Goal: Task Accomplishment & Management: Manage account settings

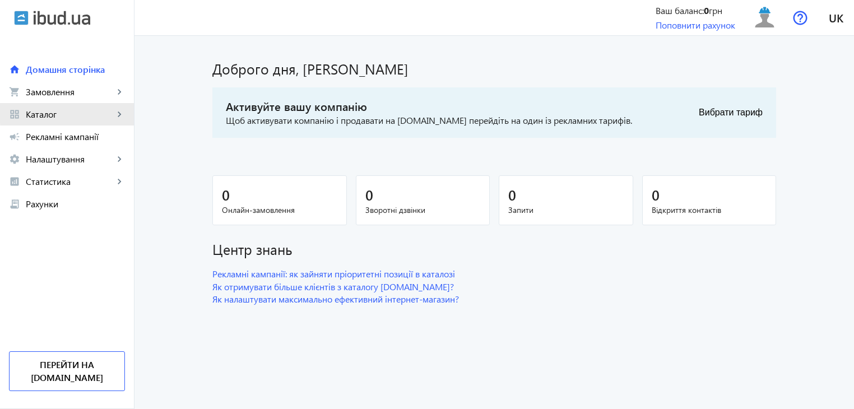
click at [109, 112] on span "Каталог" at bounding box center [70, 114] width 88 height 11
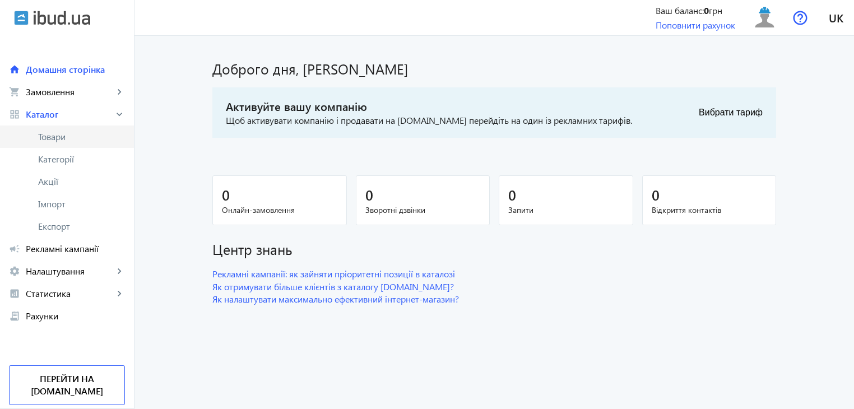
click at [69, 136] on span "Товари" at bounding box center [81, 136] width 87 height 11
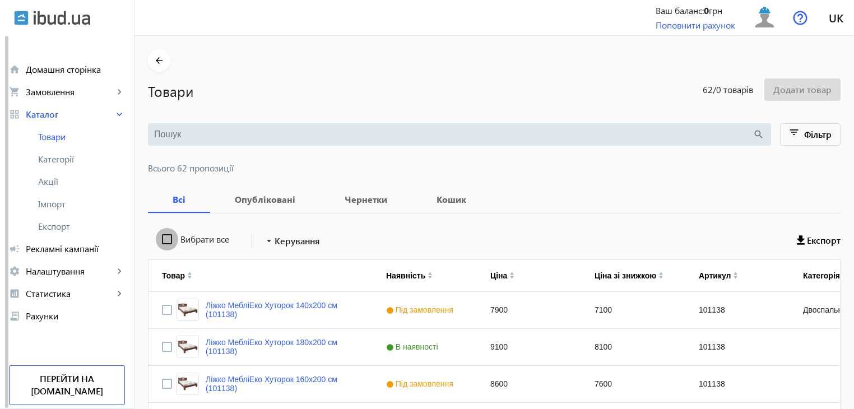
click at [161, 241] on input "Вибрати все" at bounding box center [167, 239] width 22 height 22
checkbox input "true"
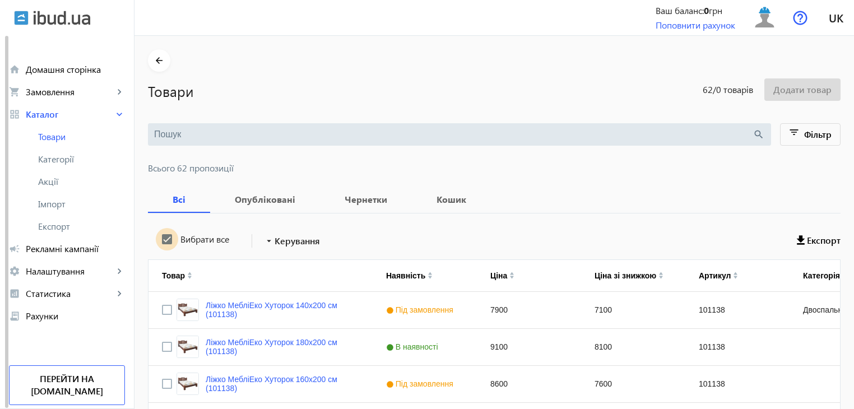
checkbox input "true"
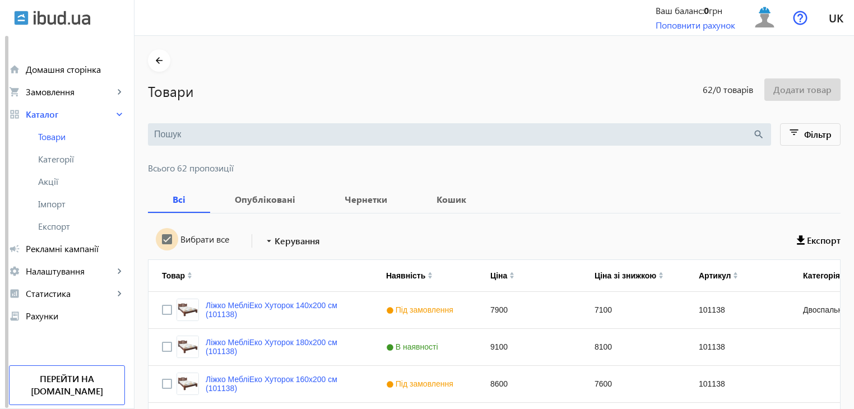
checkbox input "true"
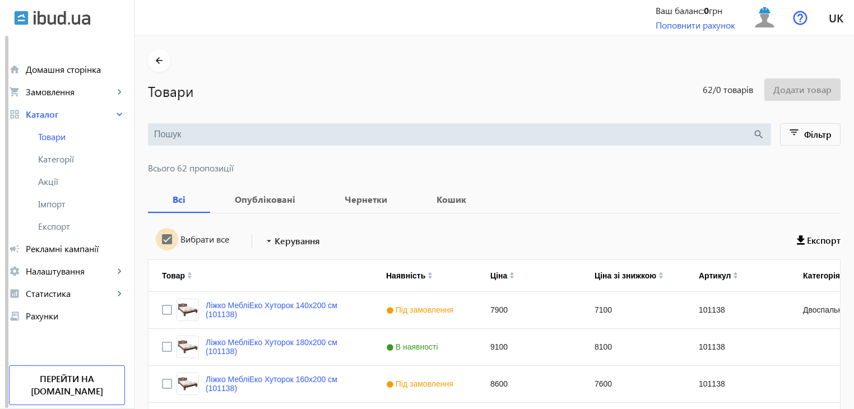
checkbox input "true"
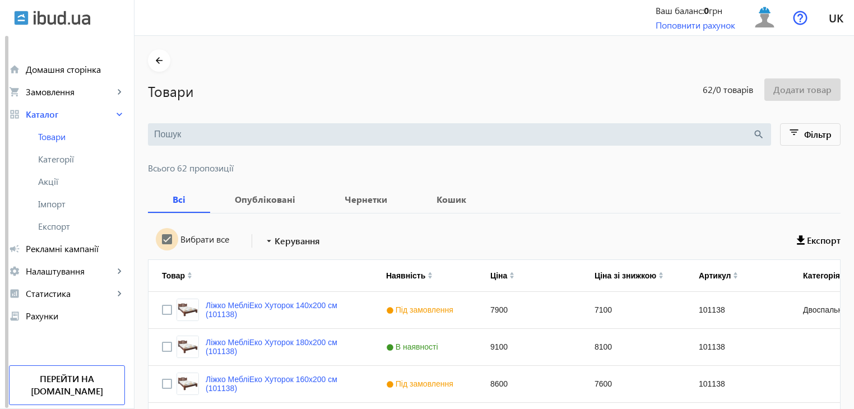
checkbox input "true"
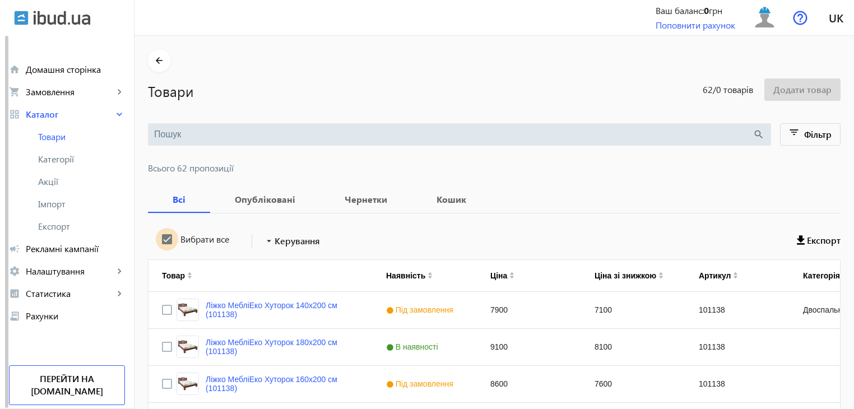
checkbox input "true"
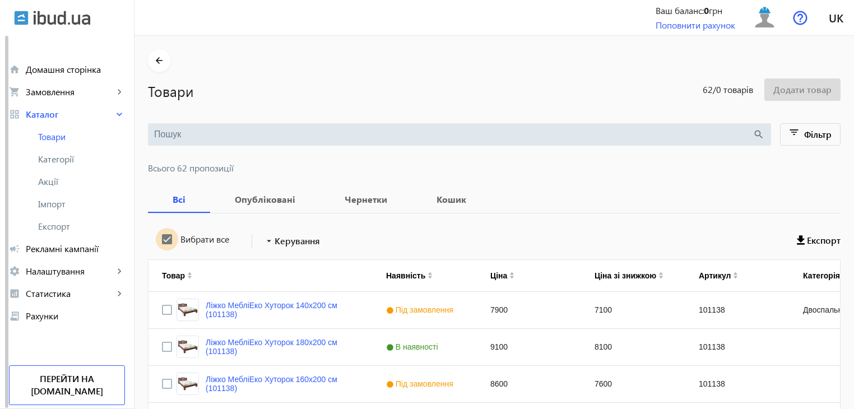
checkbox input "true"
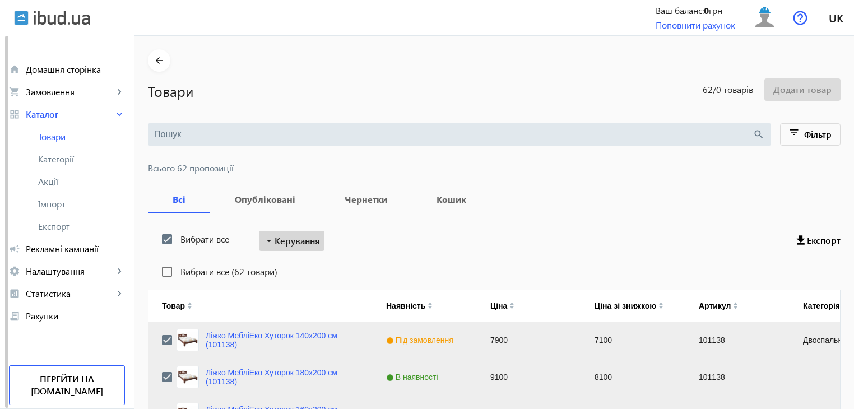
click at [287, 240] on span "Керування" at bounding box center [297, 240] width 45 height 13
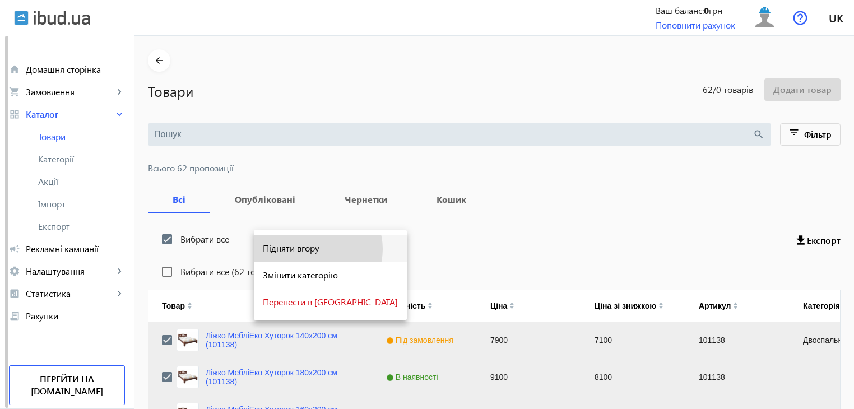
click at [317, 249] on span "Підняти вгору" at bounding box center [330, 248] width 135 height 9
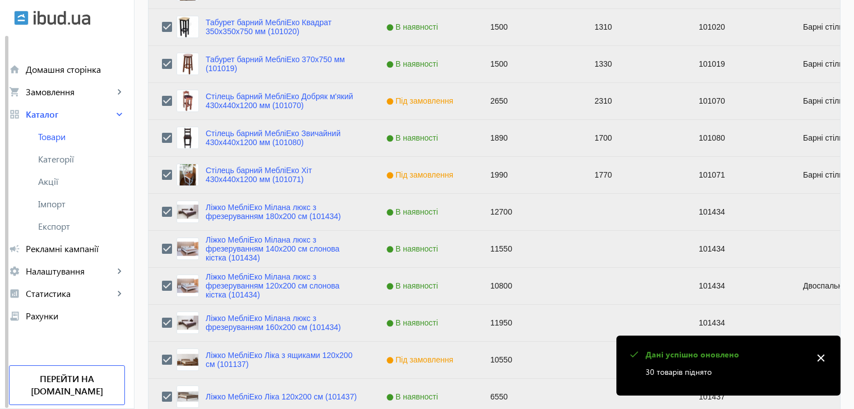
scroll to position [1130, 0]
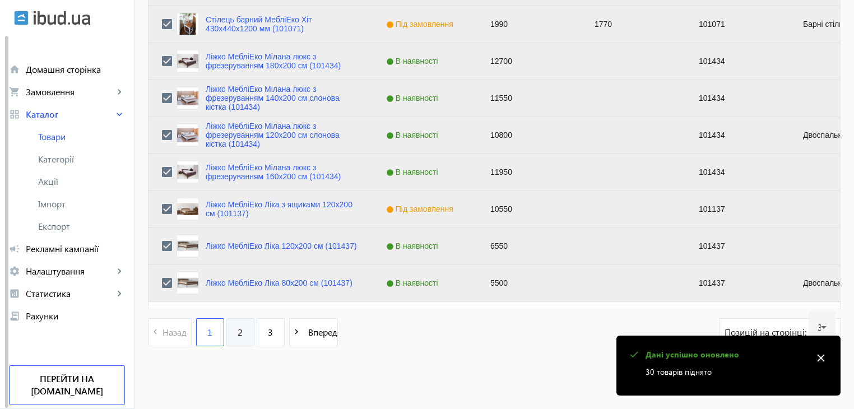
click at [238, 332] on span "2" at bounding box center [240, 332] width 5 height 12
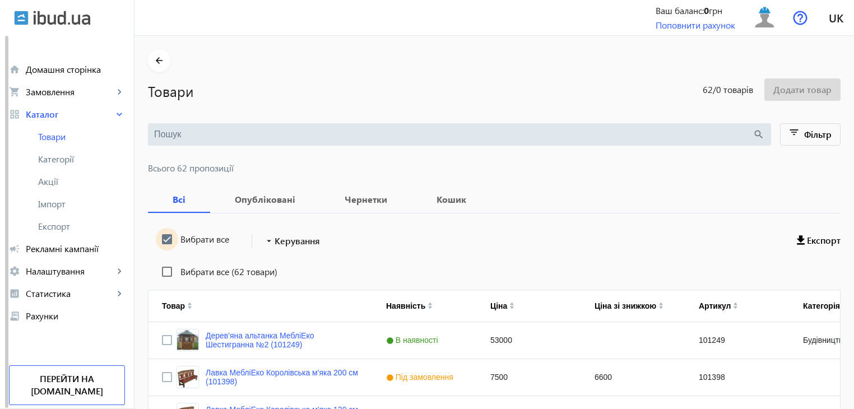
click at [158, 236] on input "Вибрати все" at bounding box center [167, 239] width 22 height 22
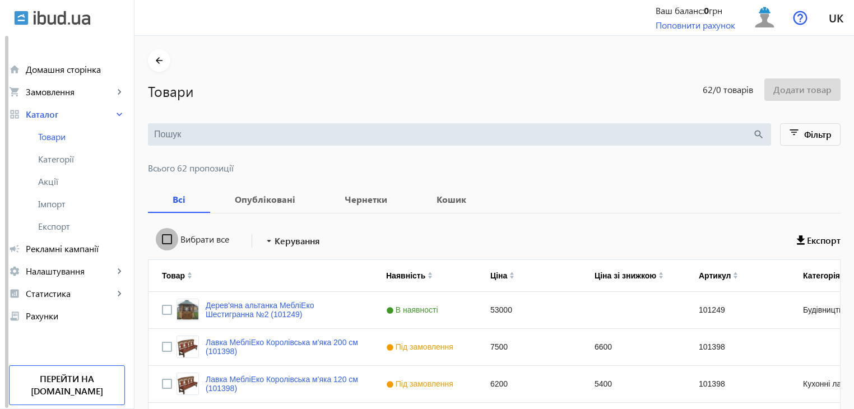
click at [158, 236] on input "Вибрати все" at bounding box center [167, 239] width 22 height 22
checkbox input "true"
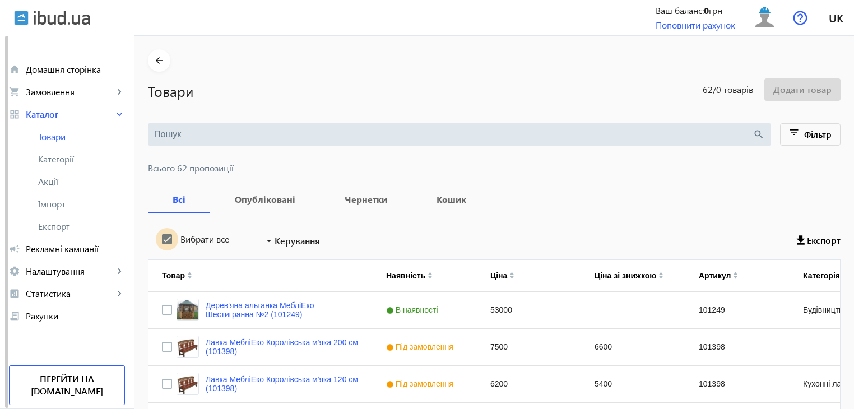
checkbox input "true"
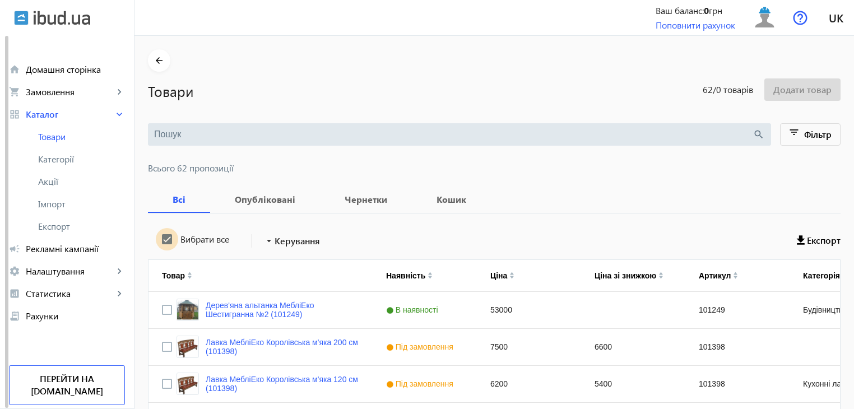
checkbox input "true"
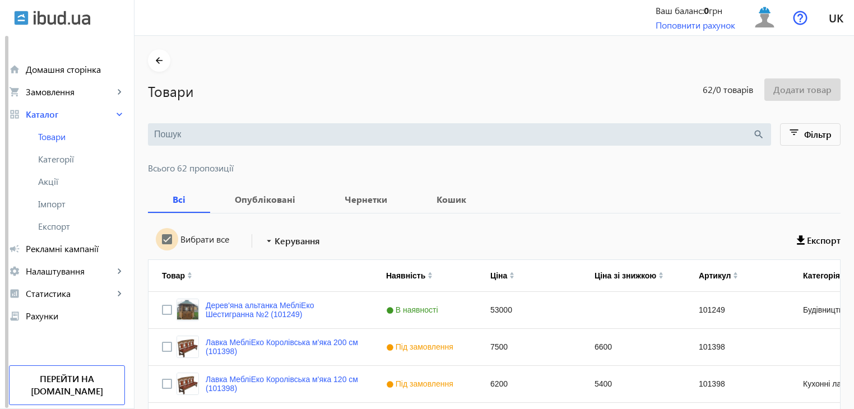
checkbox input "true"
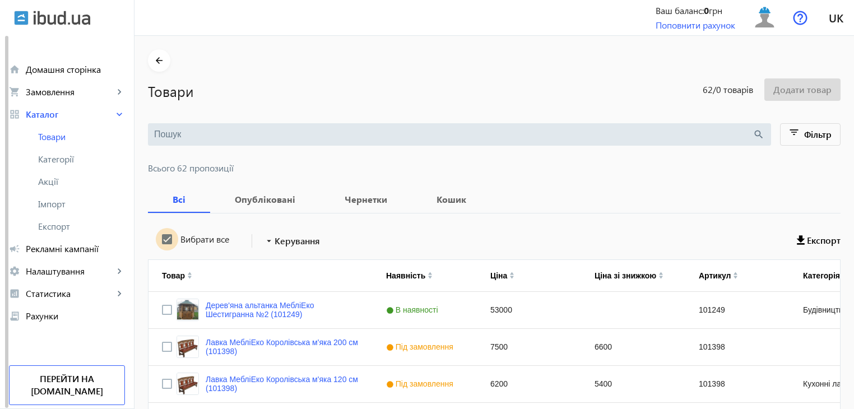
checkbox input "true"
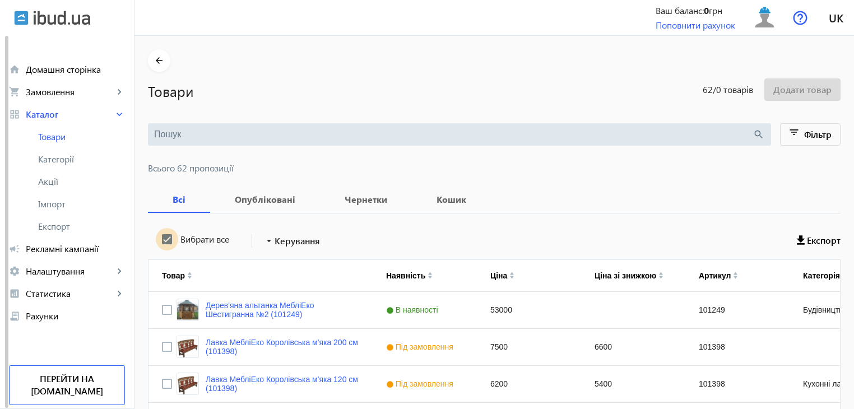
checkbox input "true"
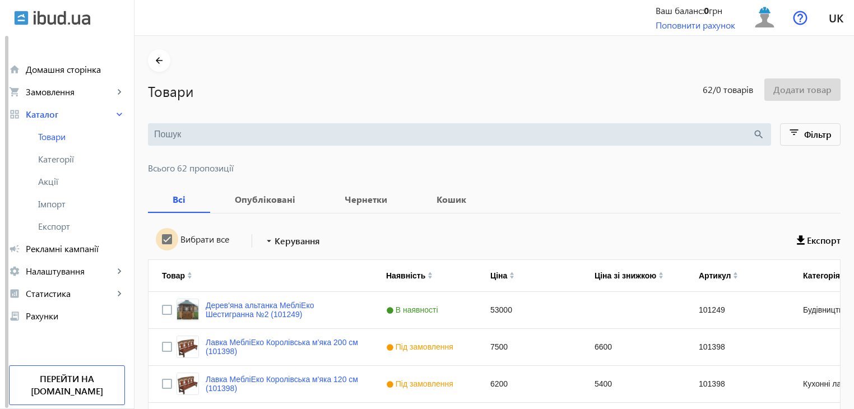
checkbox input "true"
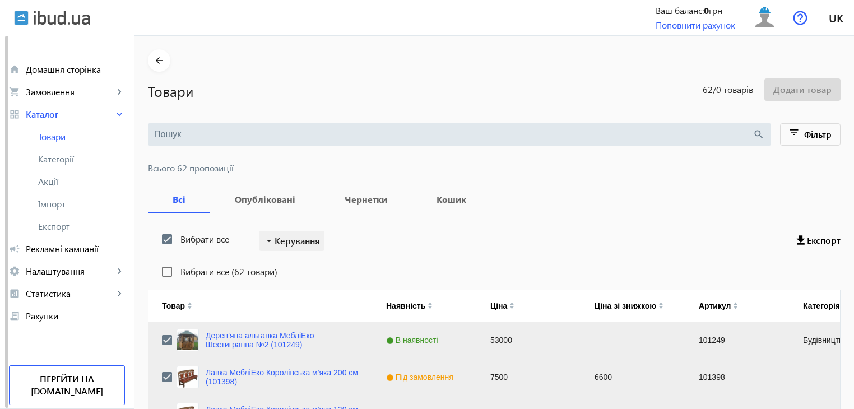
click at [278, 232] on span at bounding box center [292, 241] width 66 height 27
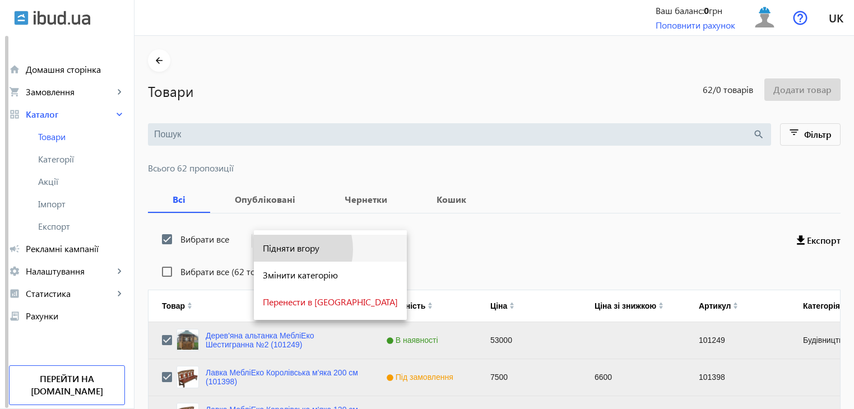
click at [286, 249] on span "Підняти вгору" at bounding box center [330, 248] width 135 height 9
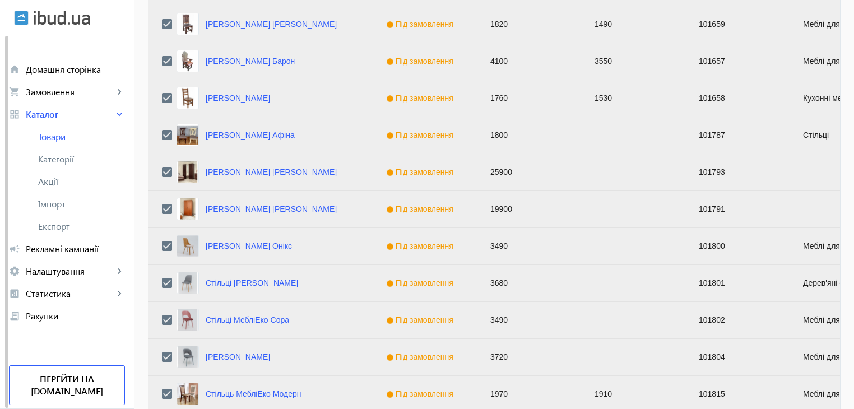
scroll to position [1130, 0]
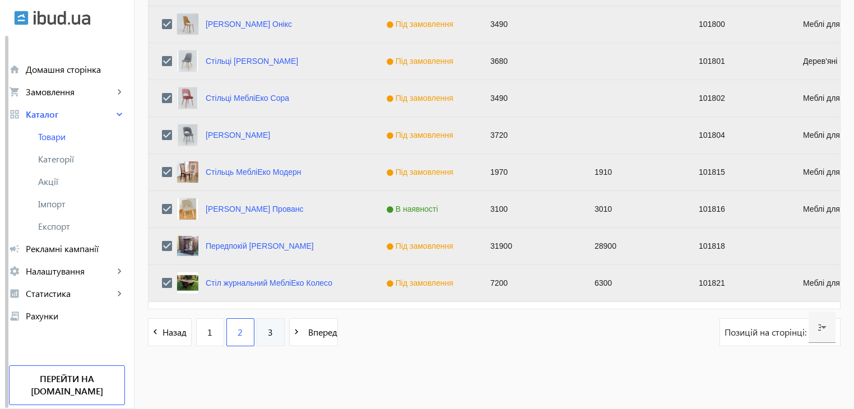
click at [265, 339] on link "3" at bounding box center [271, 332] width 28 height 28
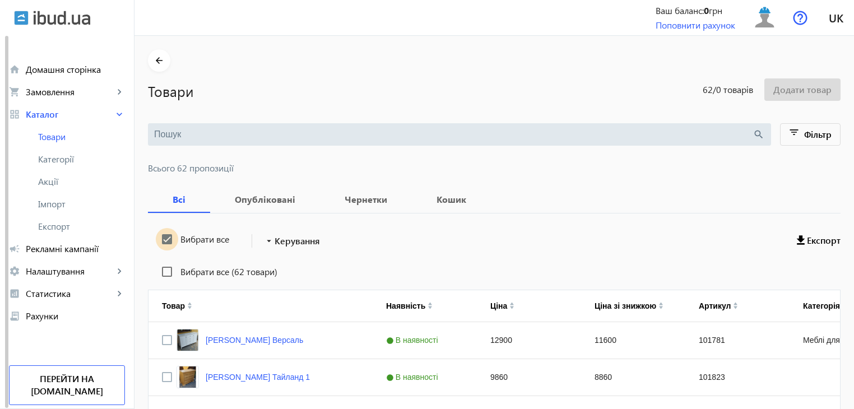
click at [162, 236] on input "Вибрати все" at bounding box center [167, 239] width 22 height 22
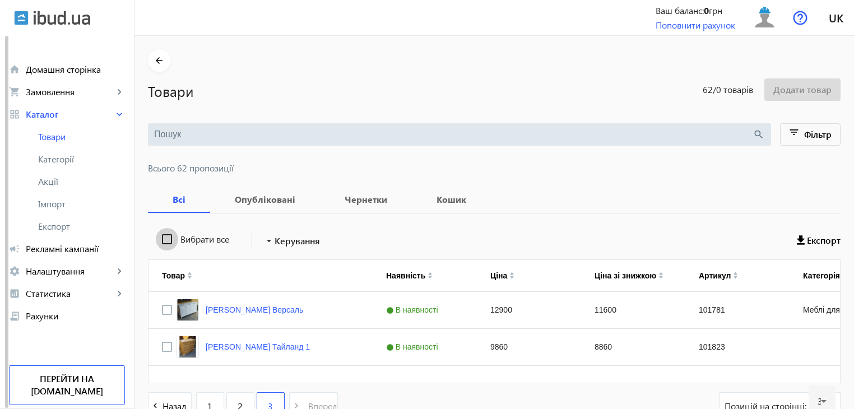
click at [162, 236] on input "Вибрати все" at bounding box center [167, 239] width 22 height 22
checkbox input "true"
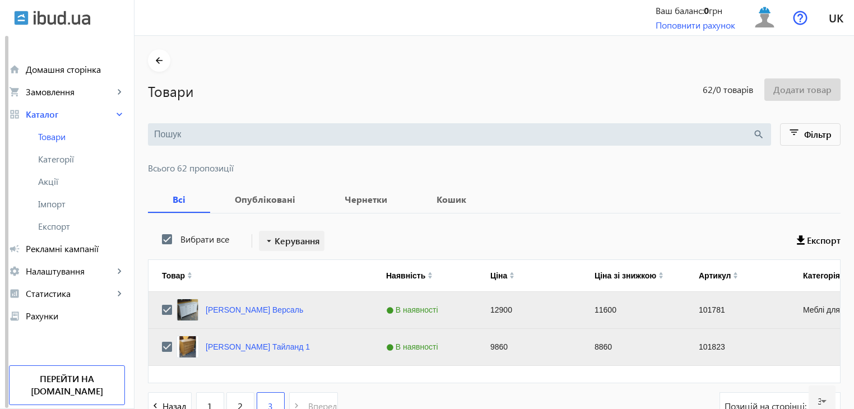
click at [275, 239] on span "Керування" at bounding box center [297, 240] width 45 height 13
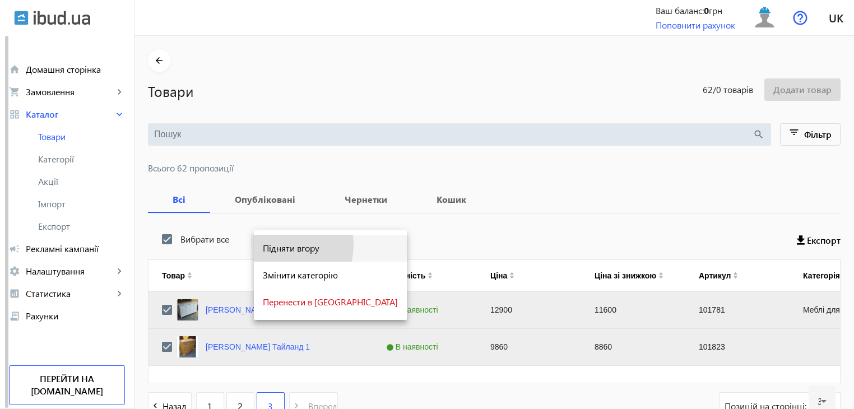
click at [275, 245] on span "Підняти вгору" at bounding box center [330, 248] width 135 height 9
